Goal: Transaction & Acquisition: Purchase product/service

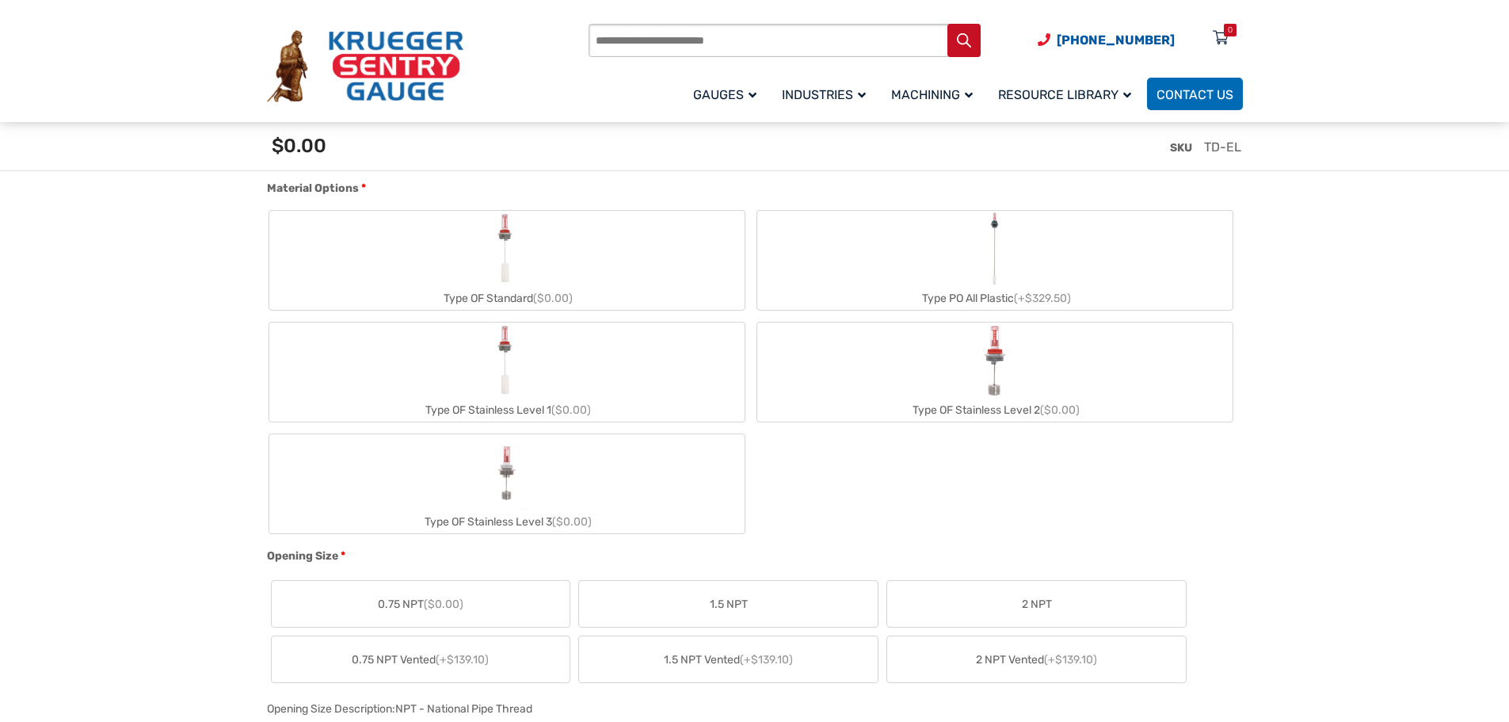
scroll to position [475, 0]
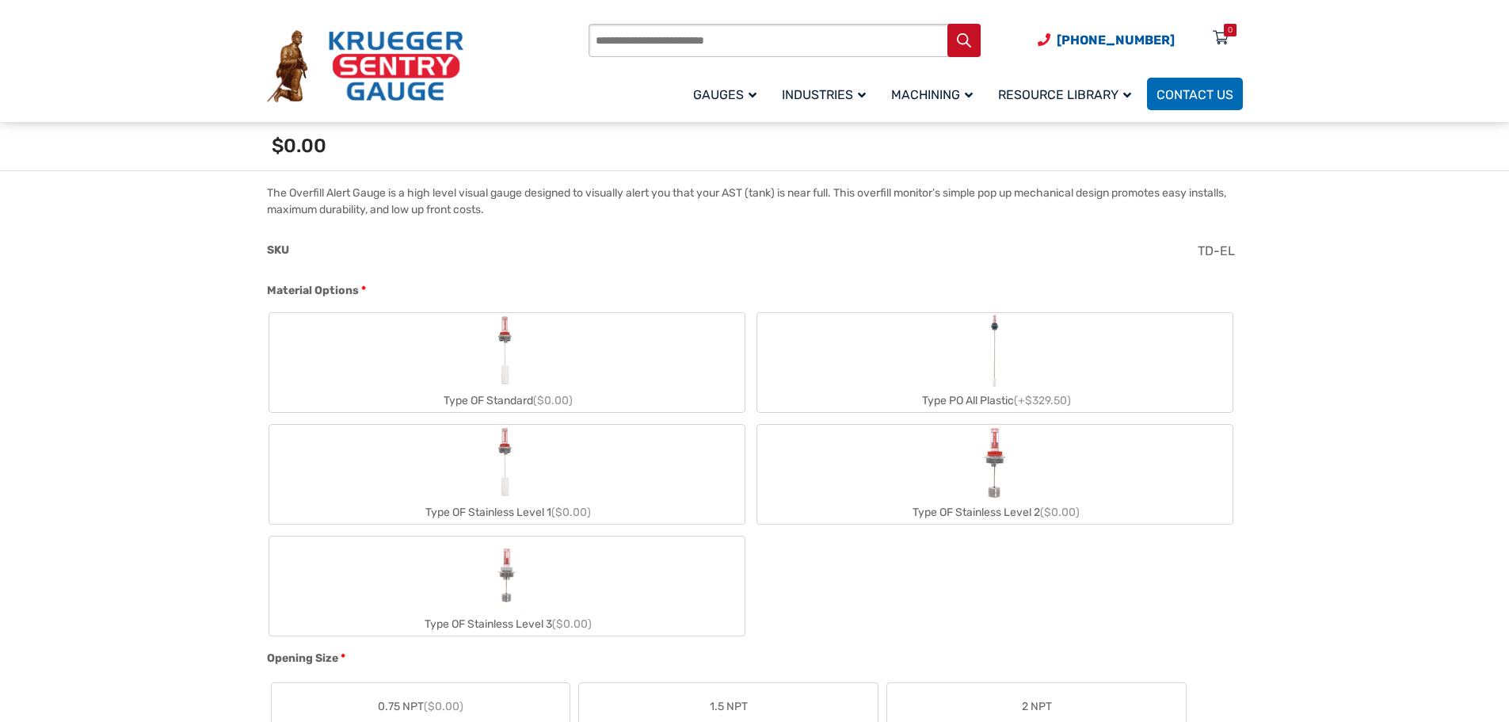
click at [967, 367] on label "Type PO All Plastic (+$329.50)" at bounding box center [994, 362] width 475 height 99
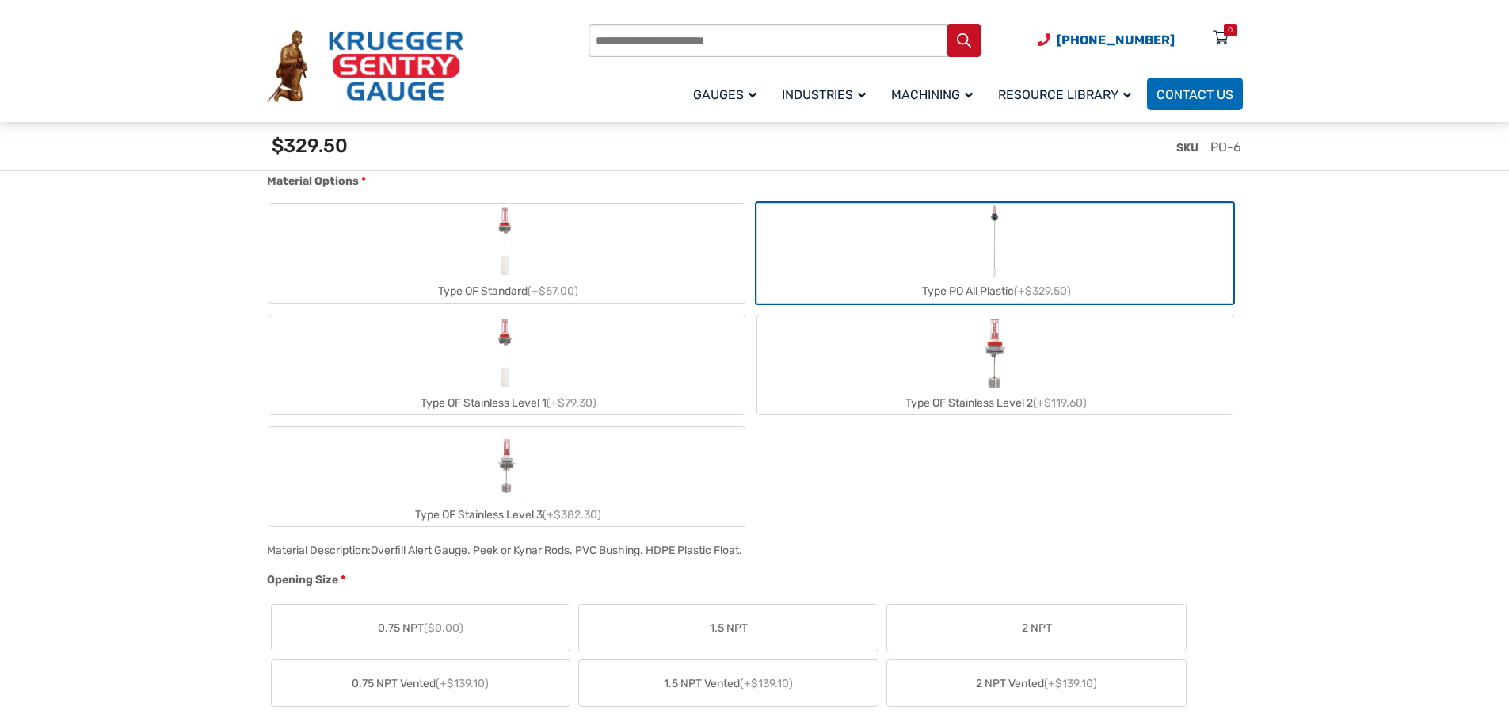
scroll to position [634, 0]
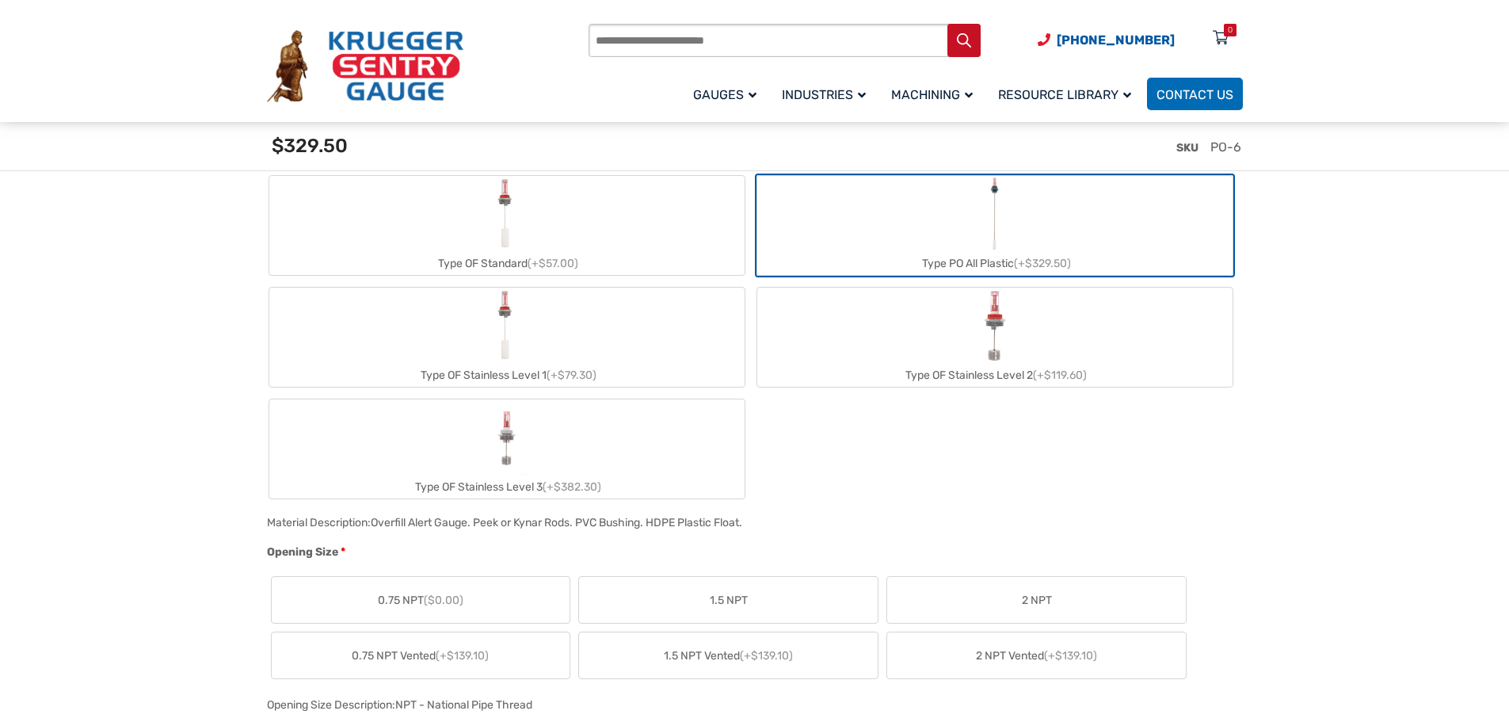
click at [445, 593] on span "0.75 NPT ($0.00)" at bounding box center [421, 600] width 86 height 17
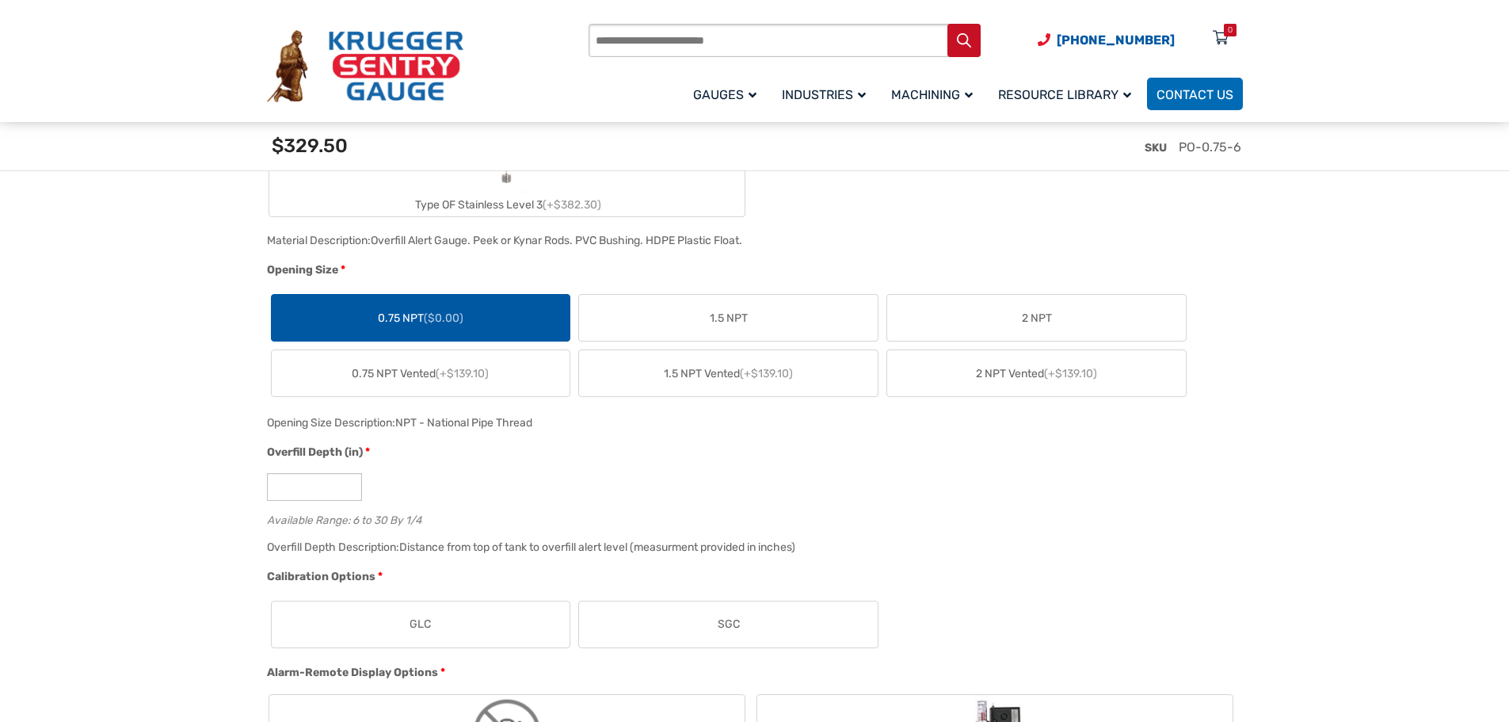
scroll to position [951, 0]
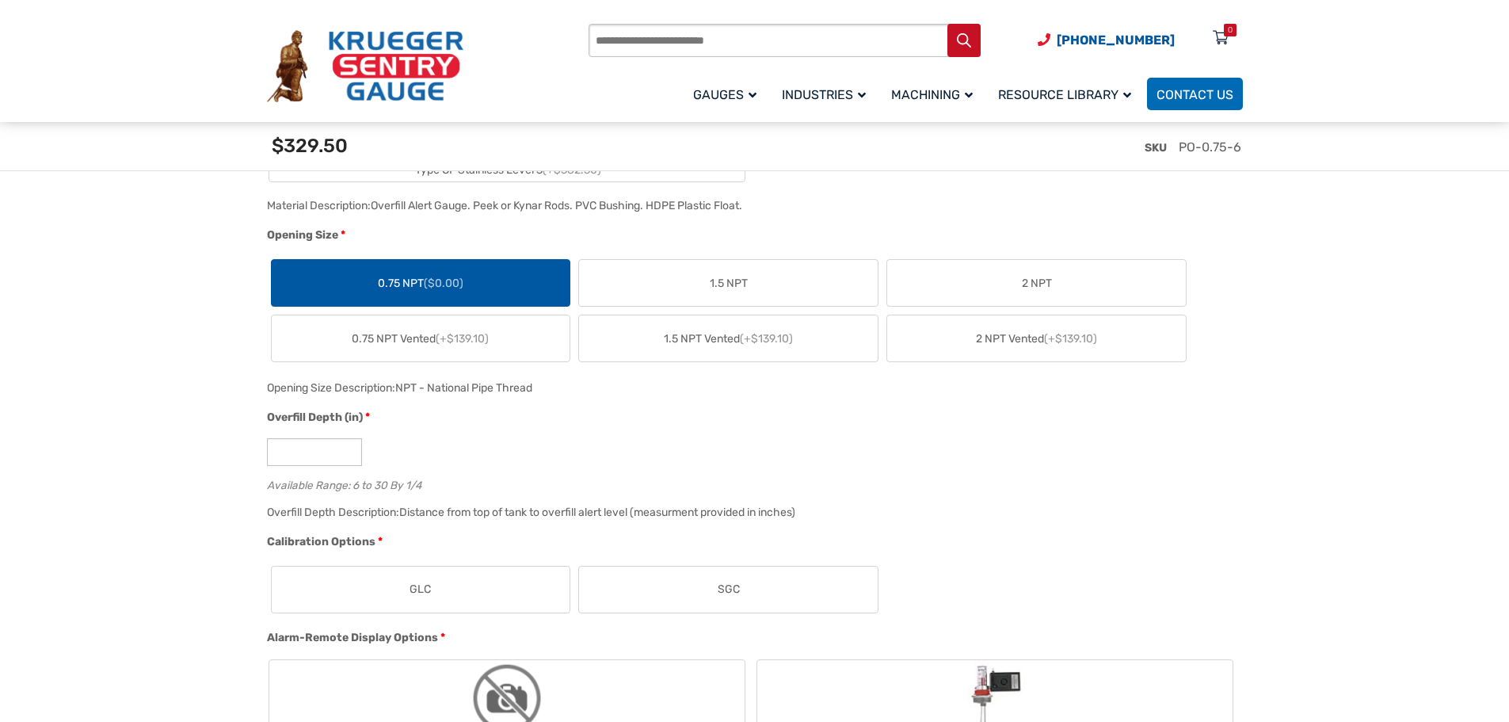
click at [418, 591] on span "GLC" at bounding box center [420, 589] width 21 height 17
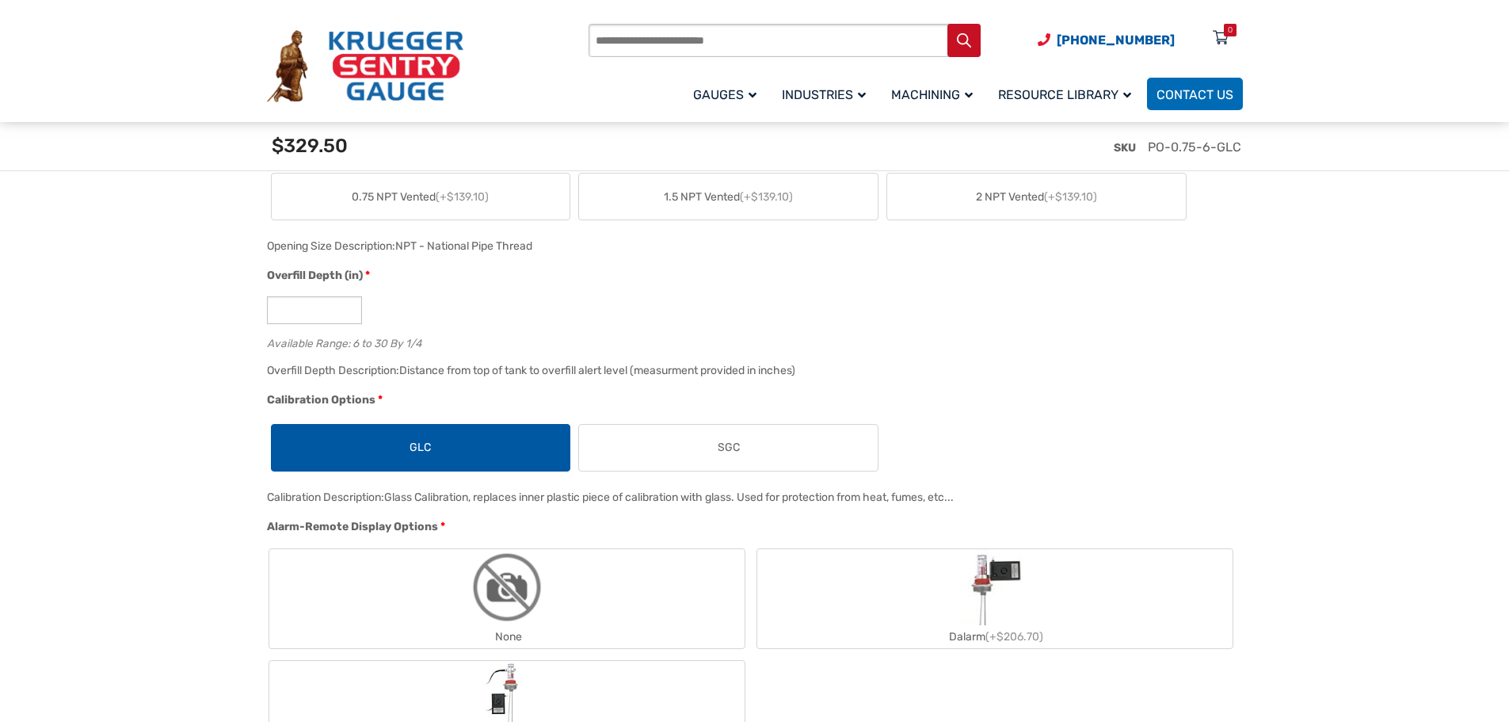
scroll to position [1109, 0]
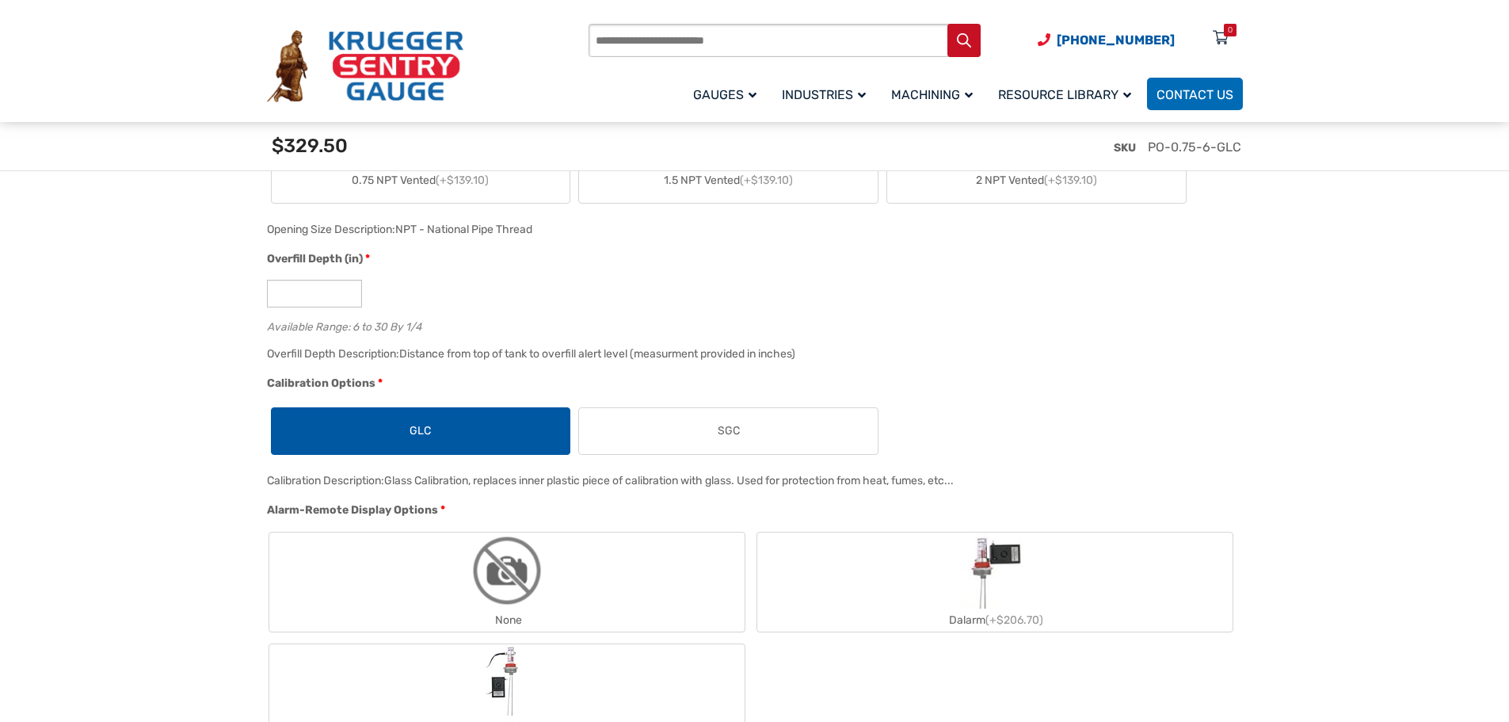
click at [499, 579] on img "None" at bounding box center [507, 570] width 76 height 76
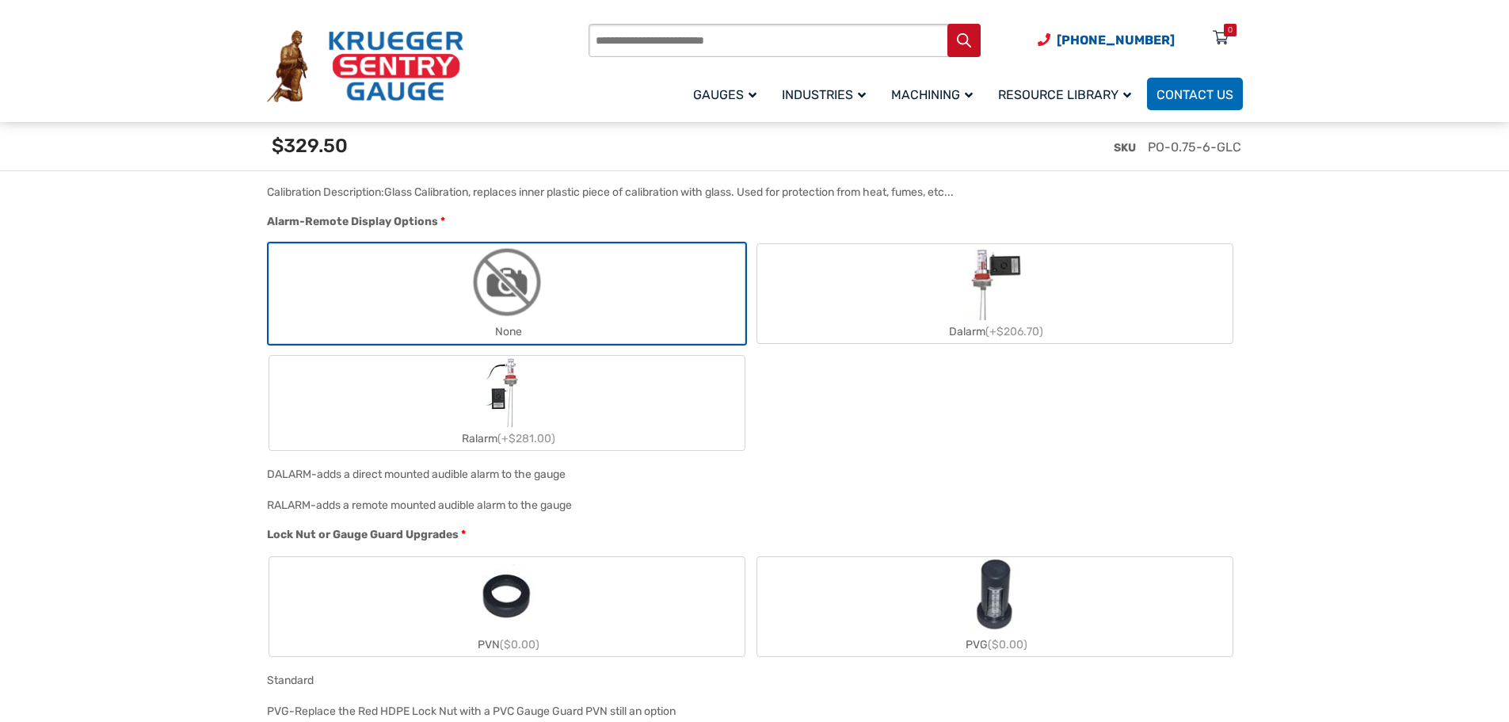
scroll to position [1426, 0]
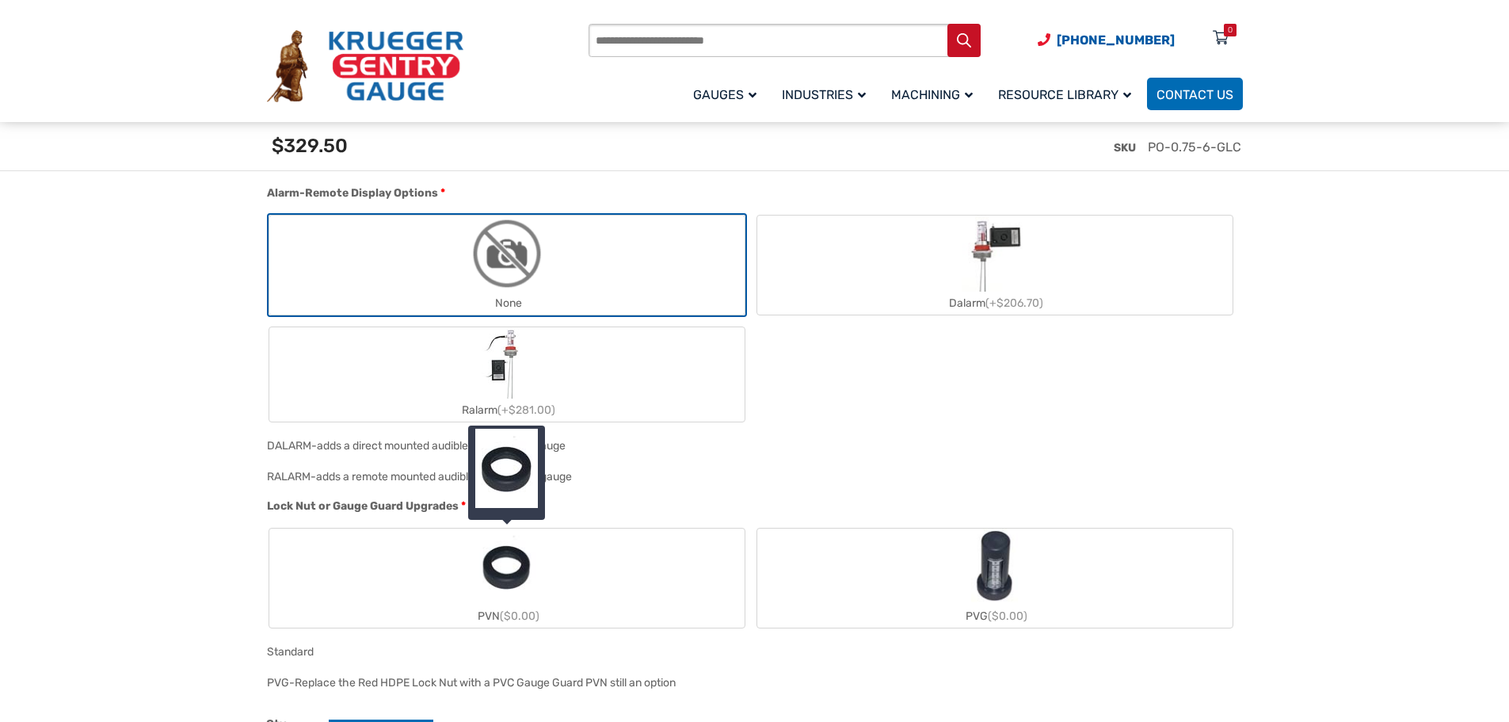
click at [486, 579] on img "PVN" at bounding box center [507, 566] width 60 height 76
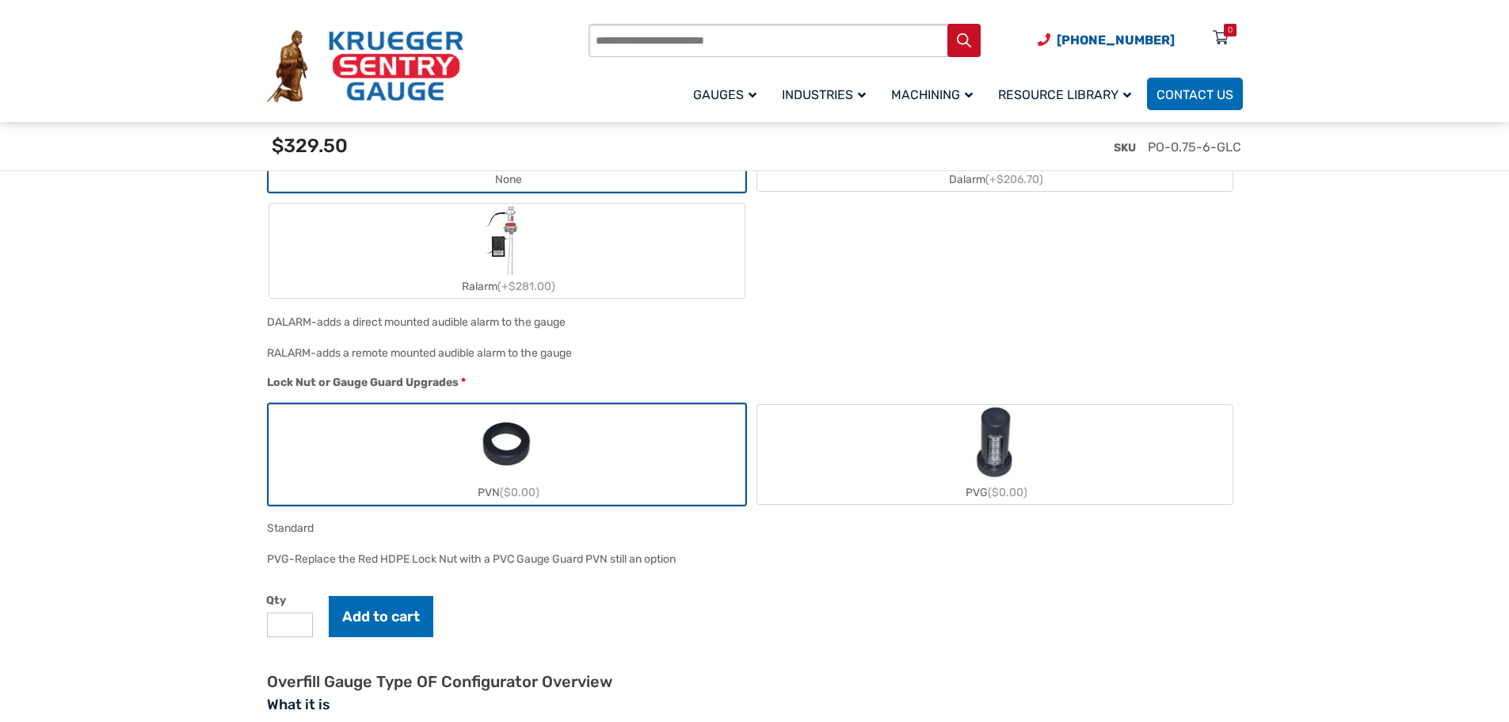
scroll to position [1585, 0]
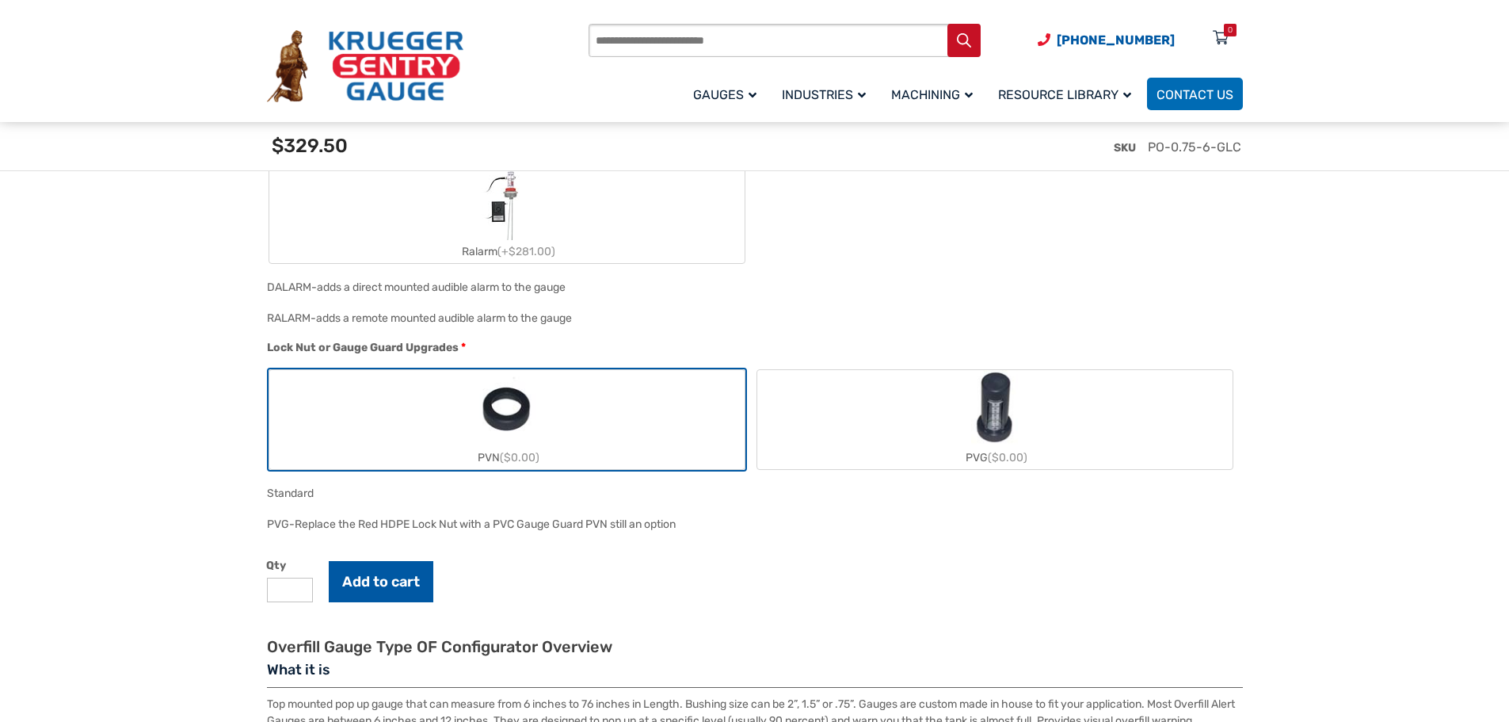
click at [354, 588] on button "Add to cart" at bounding box center [381, 581] width 105 height 41
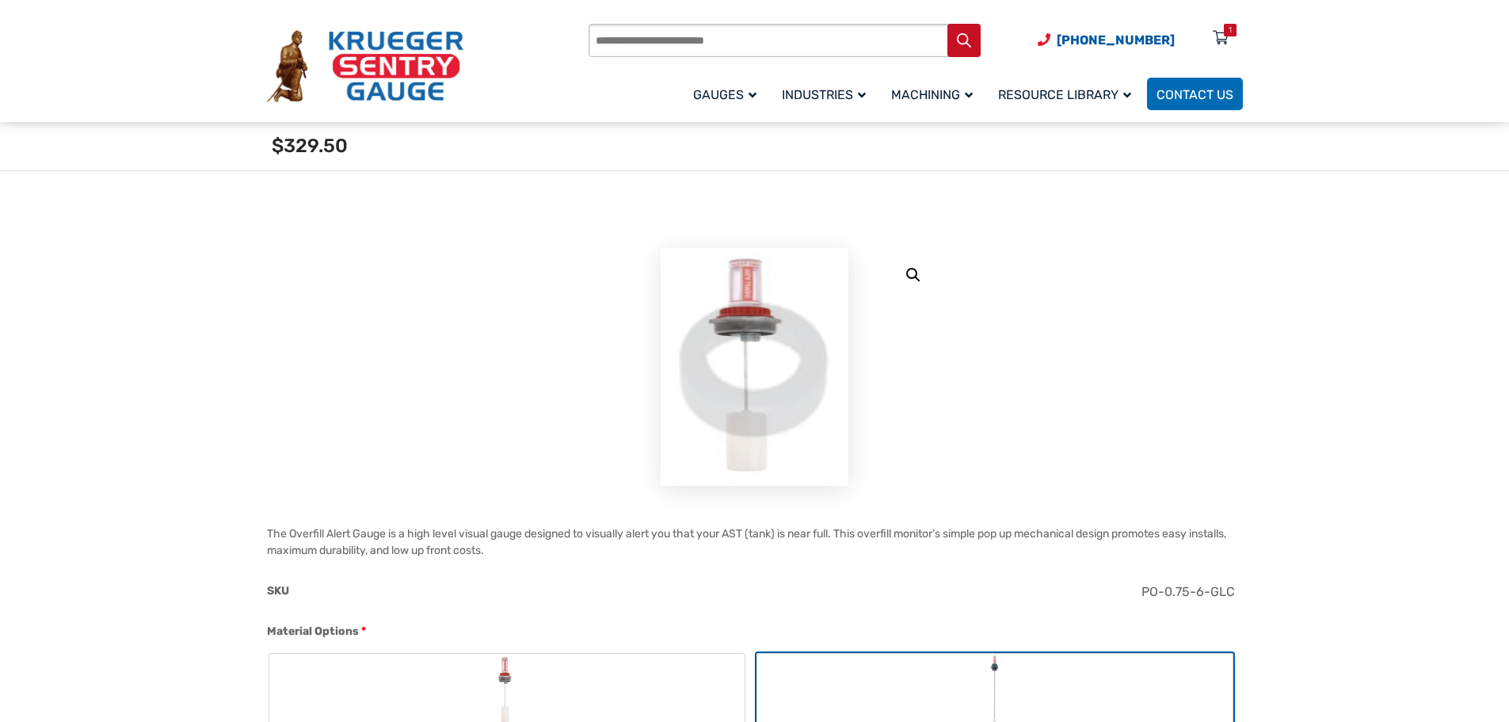
scroll to position [0, 0]
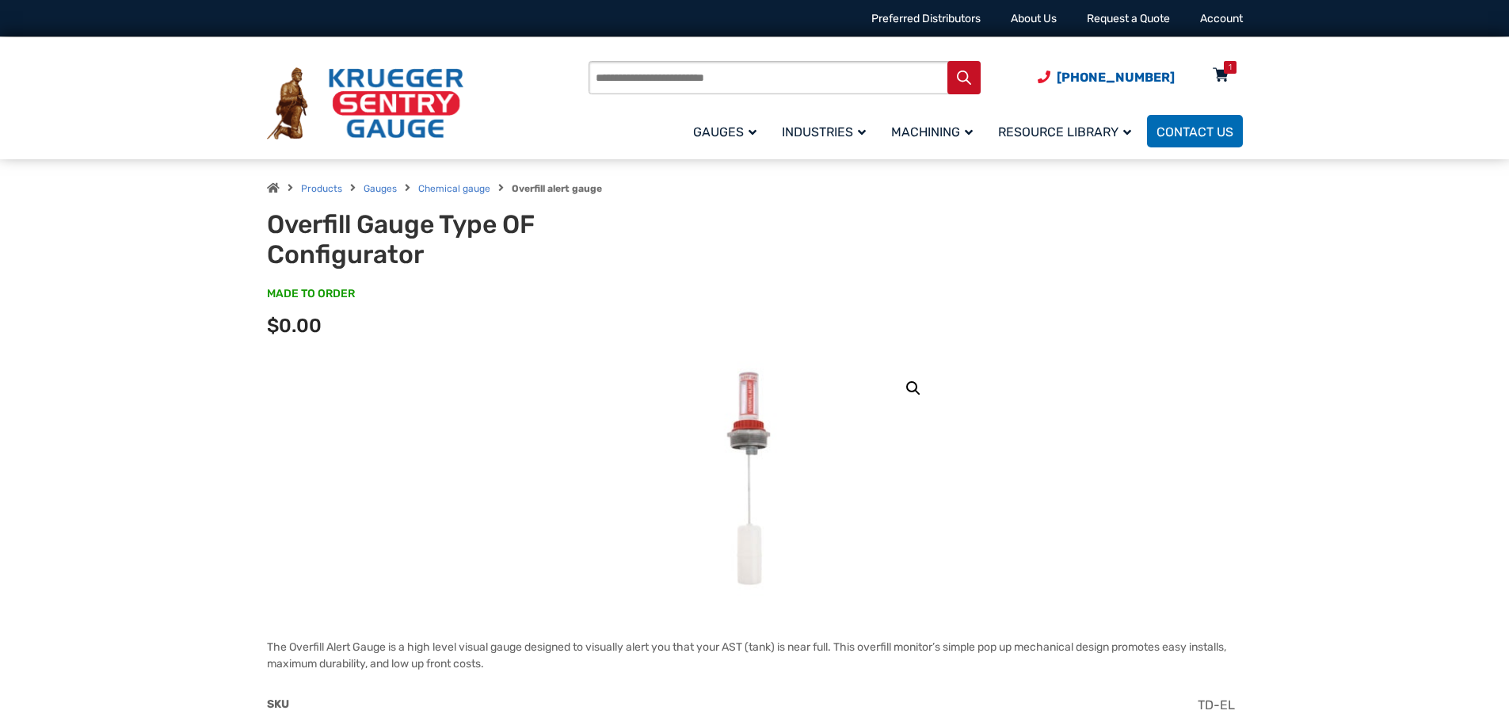
click at [1225, 69] on div "1" at bounding box center [1230, 67] width 13 height 13
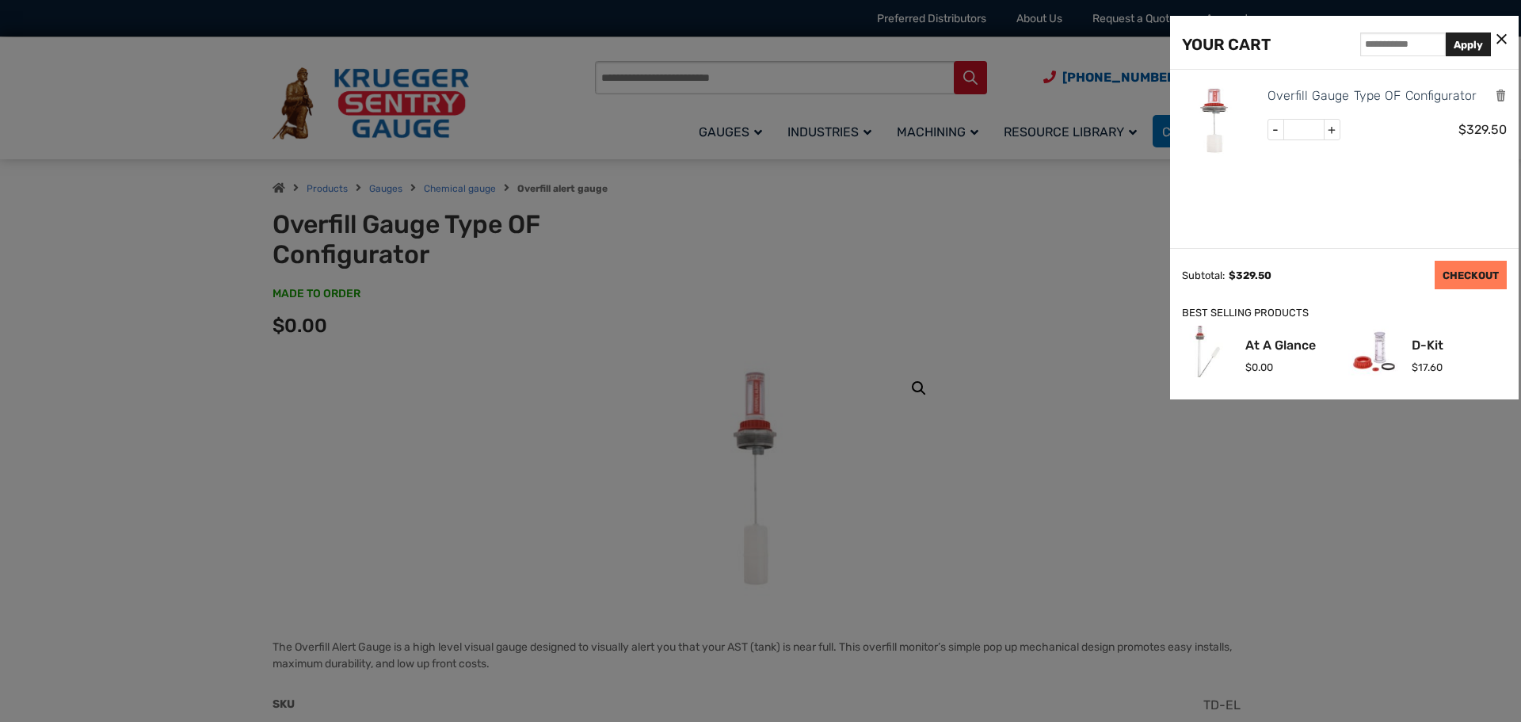
click at [1467, 270] on link "CHECKOUT" at bounding box center [1471, 275] width 72 height 29
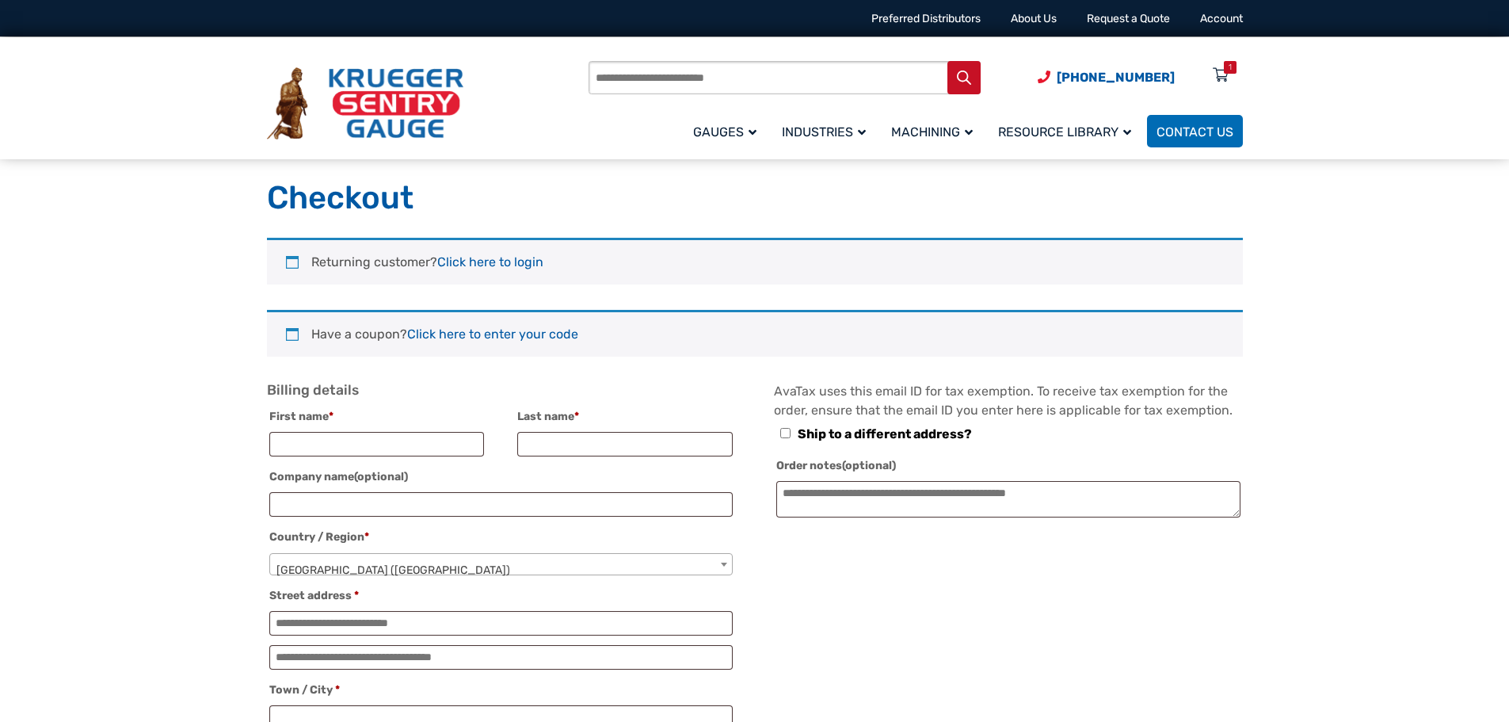
select select "**"
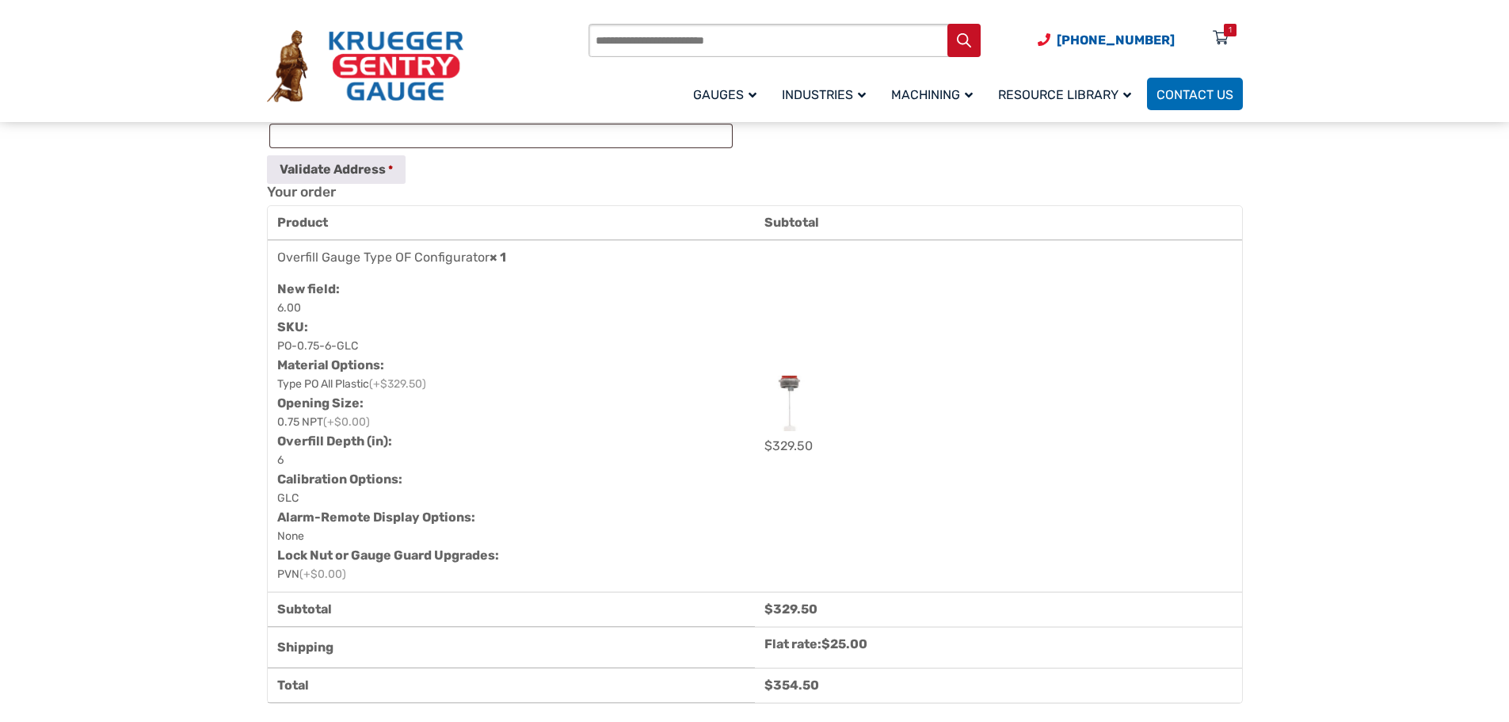
scroll to position [872, 0]
